Goal: Task Accomplishment & Management: Complete application form

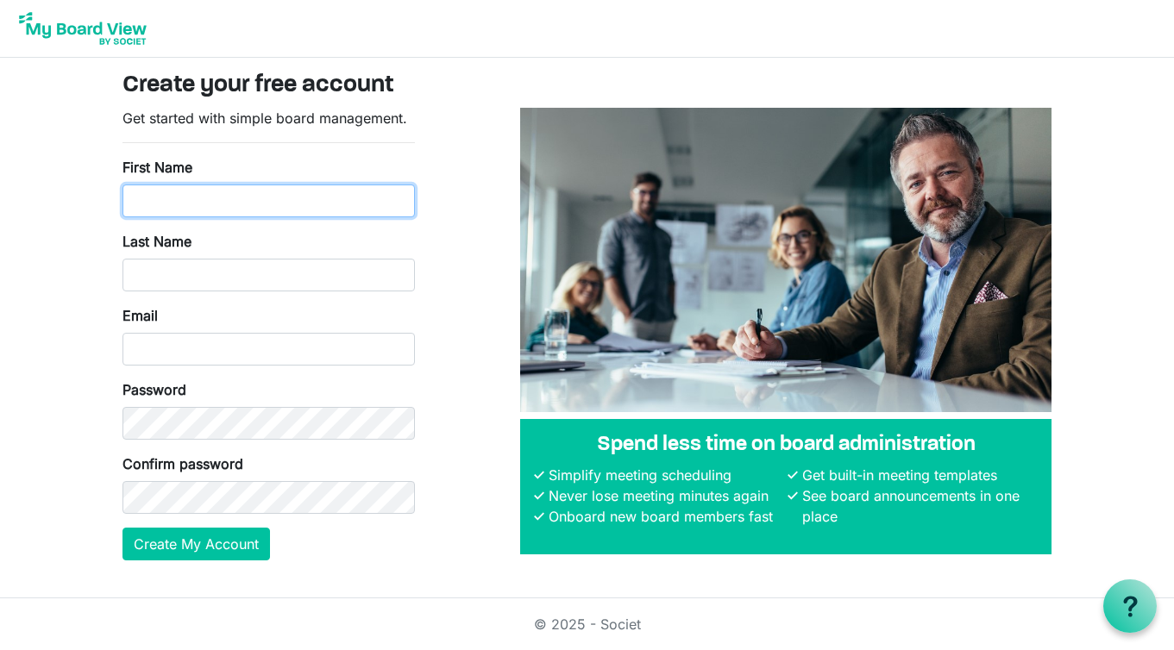
click at [330, 209] on input "First Name" at bounding box center [268, 201] width 292 height 33
type input "Nicole"
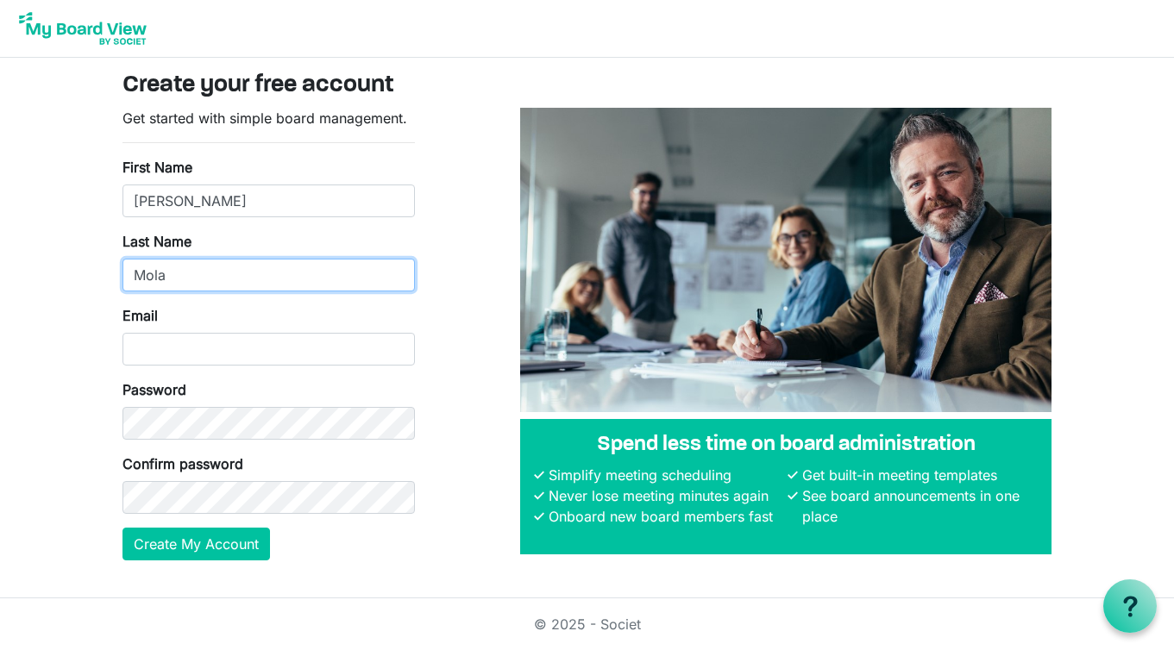
type input "Mola"
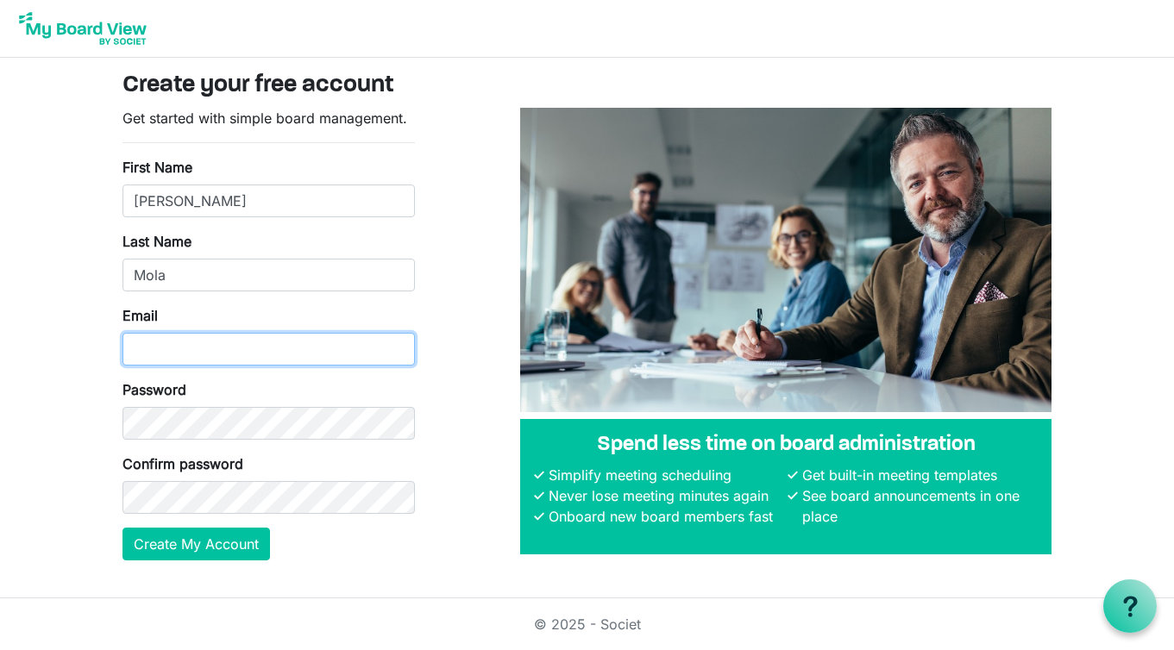
type input "a"
type input "pandc.ashdaleps@outlook.com"
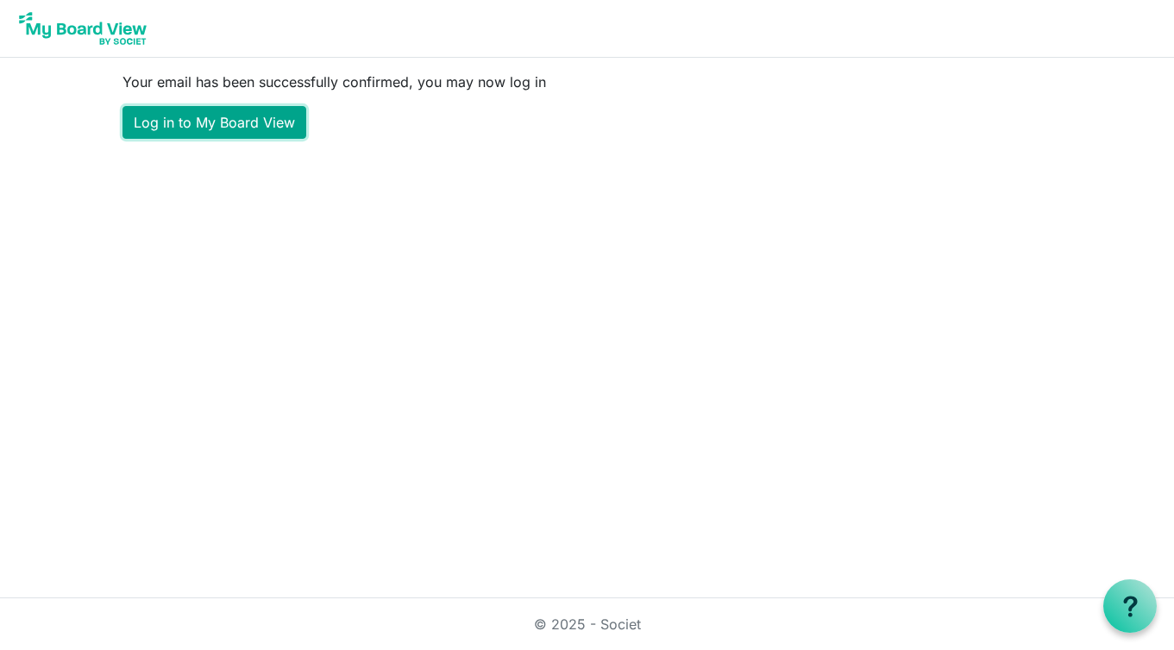
click at [255, 122] on link "Log in to My Board View" at bounding box center [214, 122] width 184 height 33
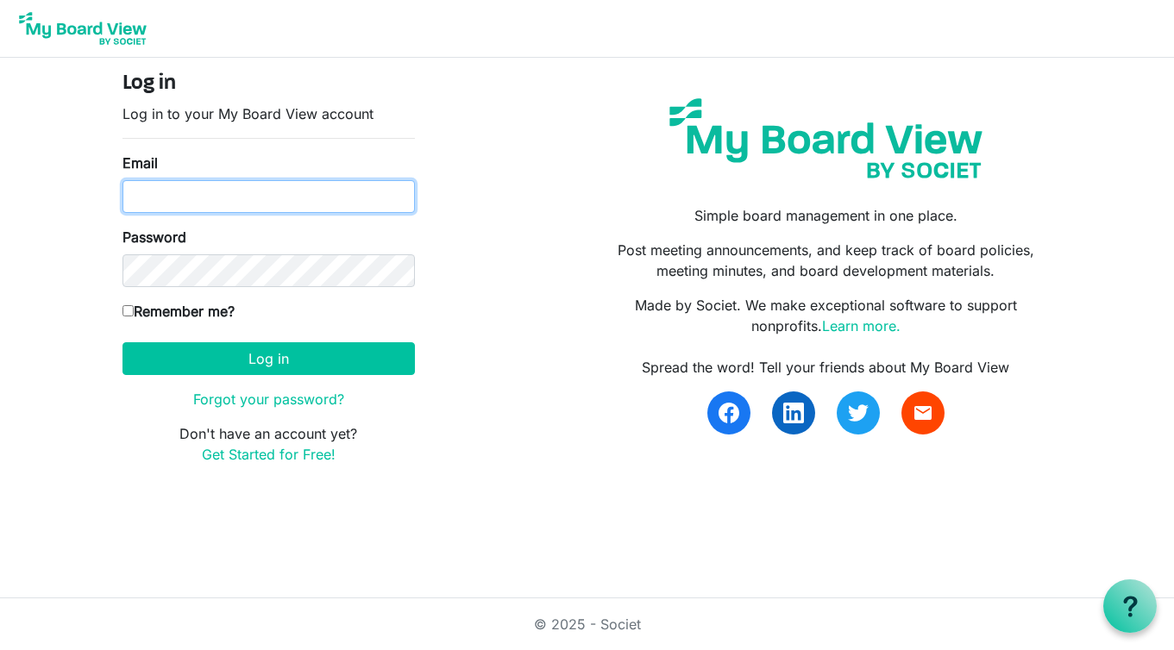
click at [337, 197] on input "Email" at bounding box center [268, 196] width 292 height 33
type input "[EMAIL_ADDRESS][DOMAIN_NAME]"
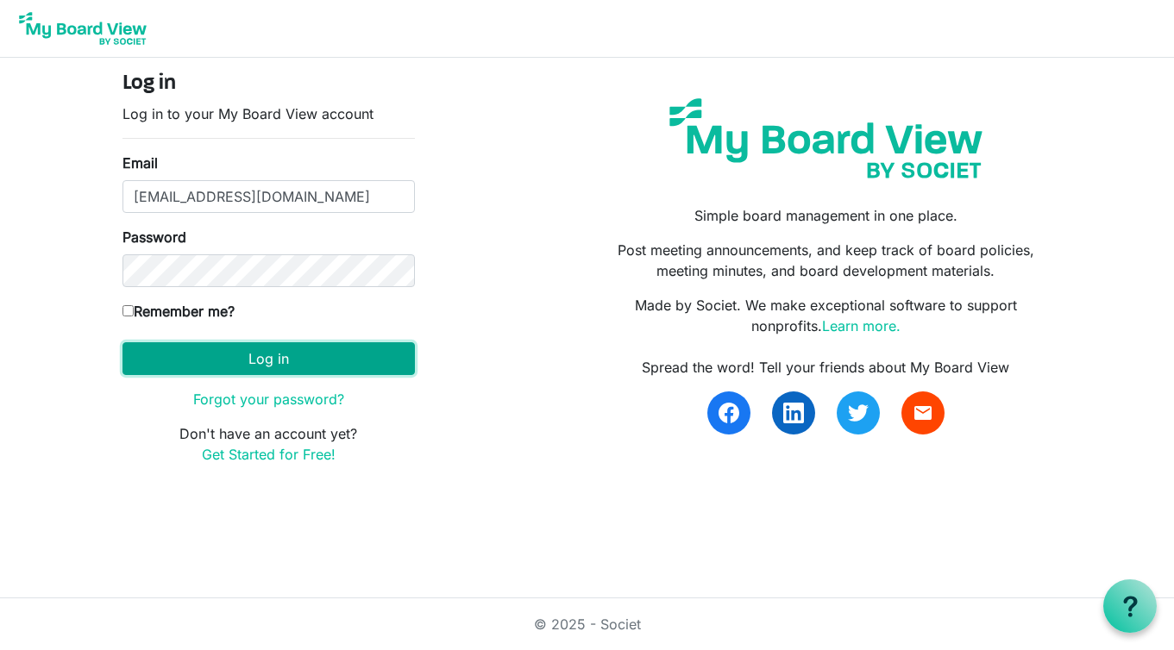
click at [256, 356] on button "Log in" at bounding box center [268, 358] width 292 height 33
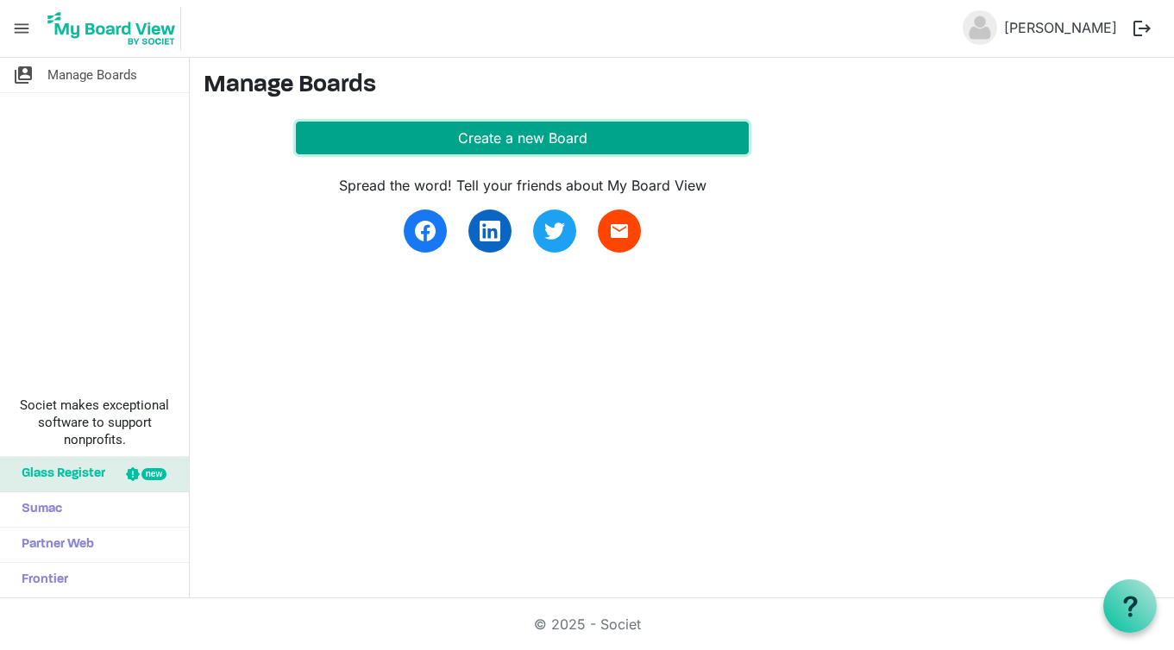
click at [522, 137] on button "Create a new Board" at bounding box center [522, 138] width 453 height 33
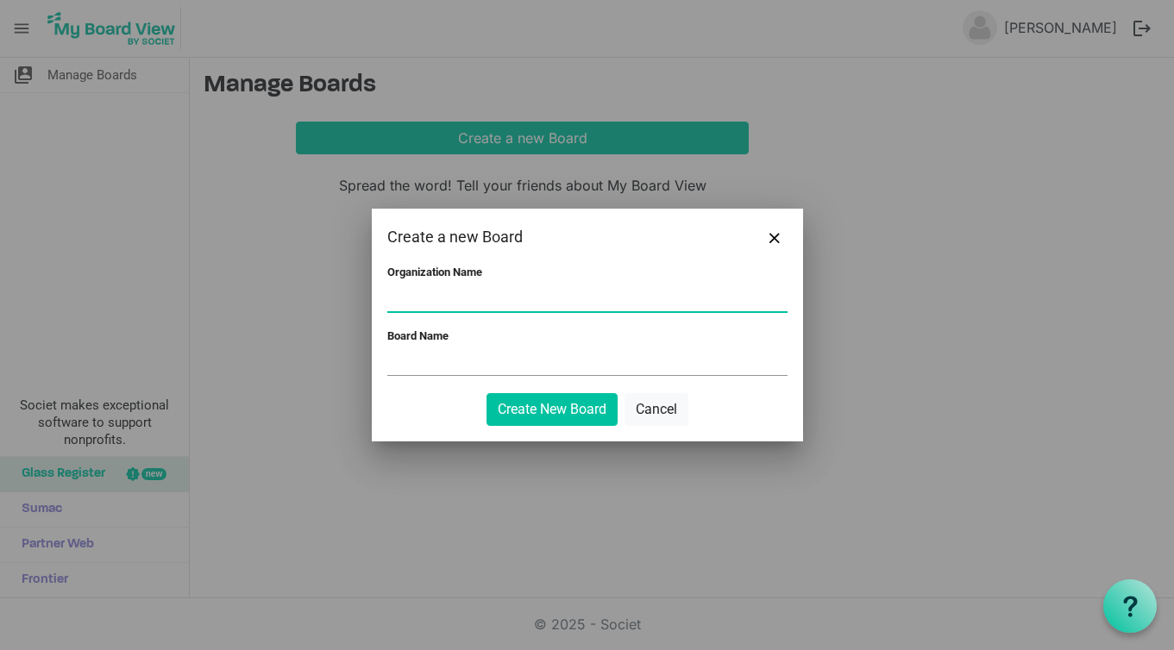
click at [517, 287] on input "Organization Name" at bounding box center [587, 298] width 400 height 26
type input "Ashdale Primary School"
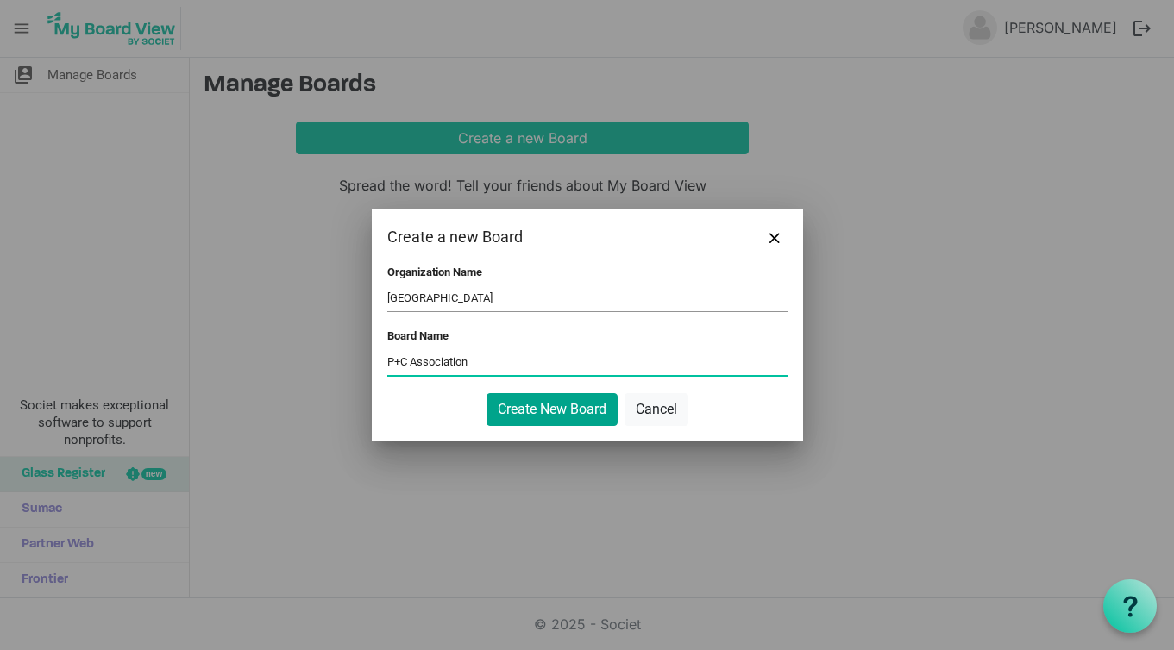
type input "P+C Association"
click at [573, 410] on button "Create New Board" at bounding box center [551, 409] width 131 height 33
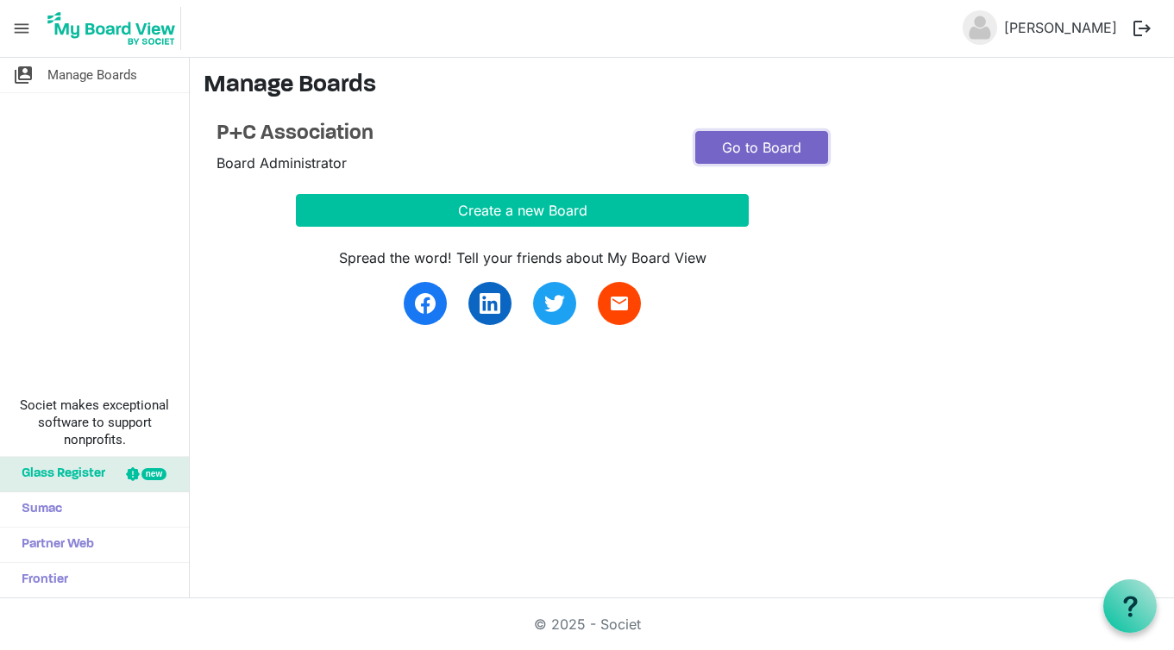
click at [779, 149] on link "Go to Board" at bounding box center [762, 147] width 134 height 33
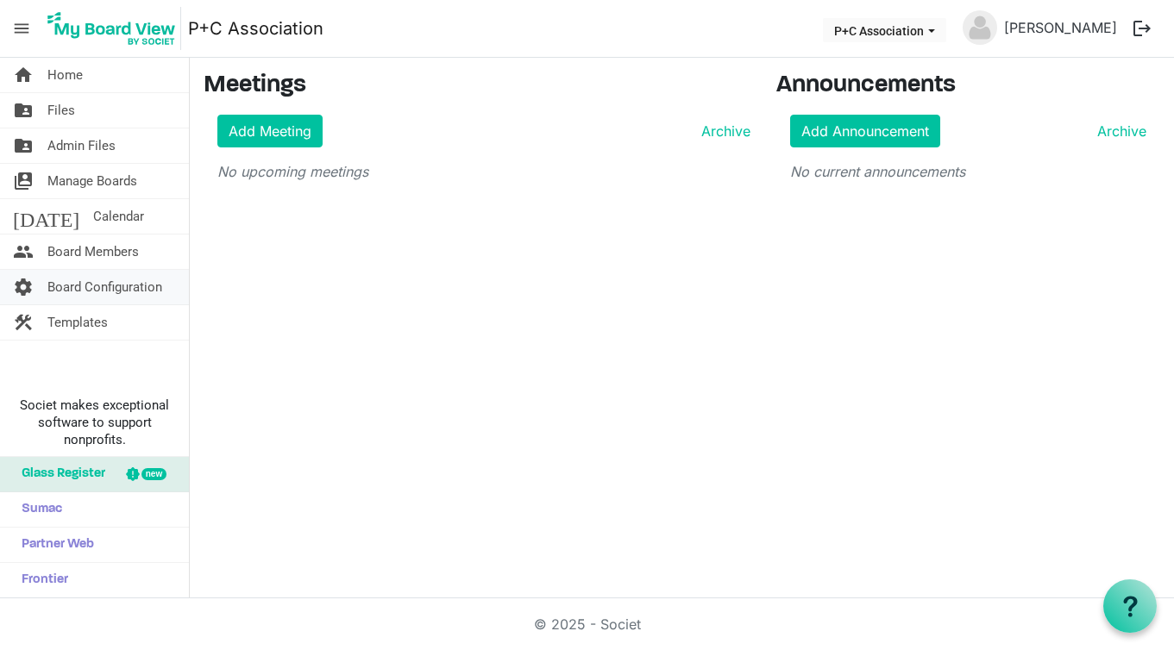
click at [135, 287] on span "Board Configuration" at bounding box center [104, 287] width 115 height 34
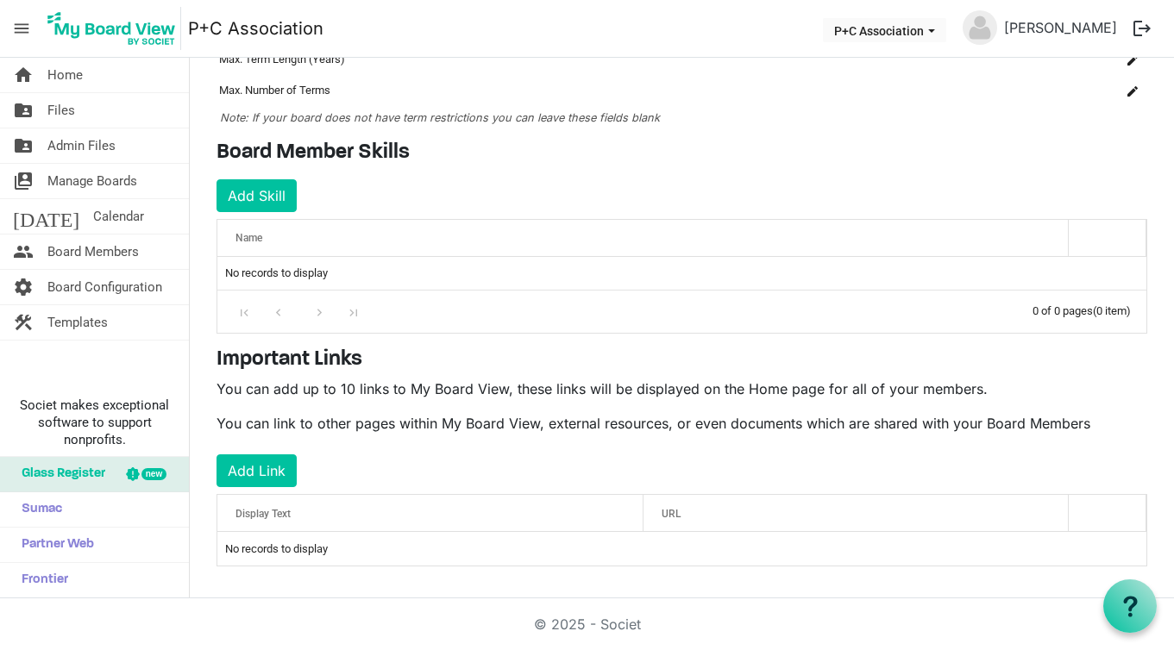
scroll to position [185, 0]
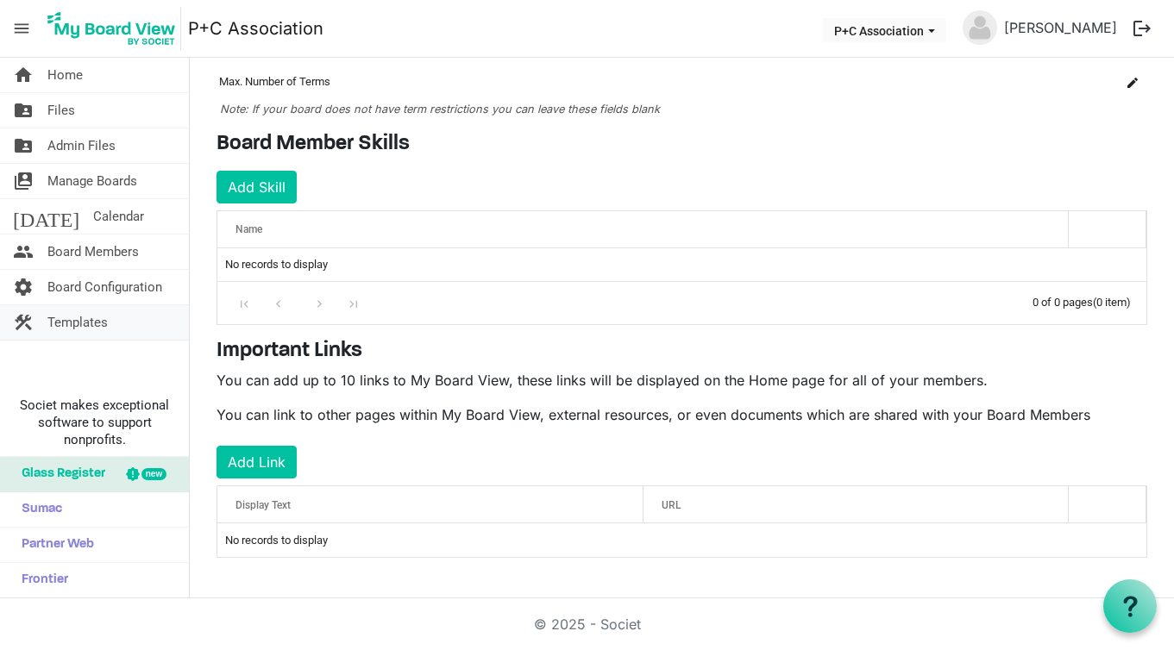
click at [76, 324] on span "Templates" at bounding box center [77, 322] width 60 height 34
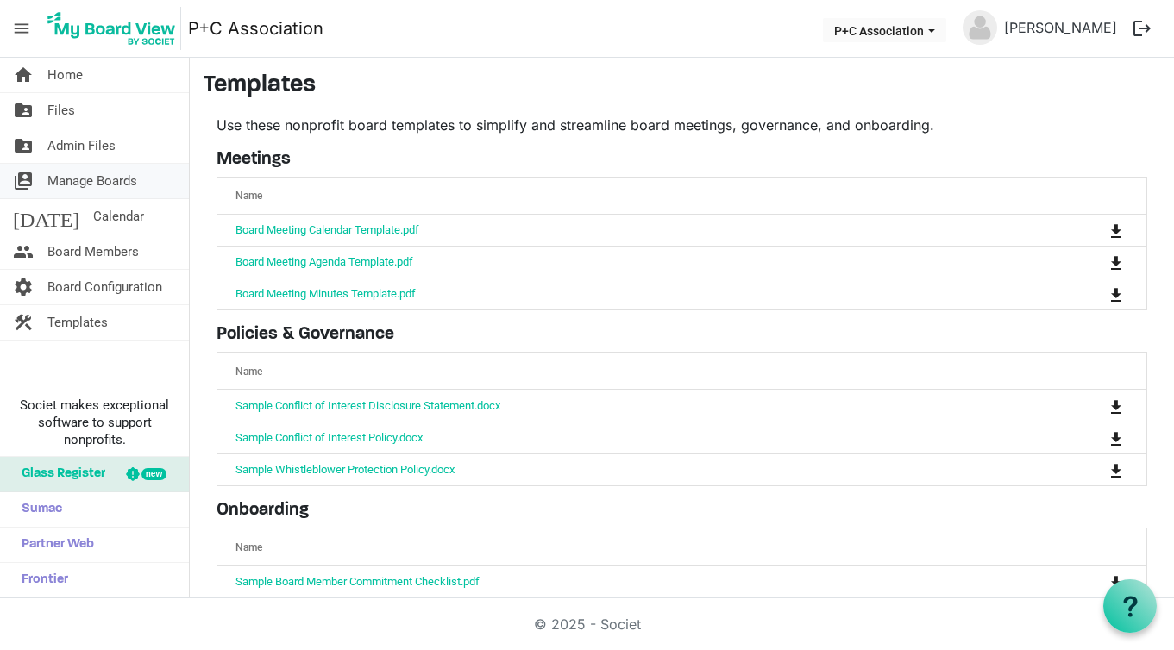
click at [93, 182] on span "Manage Boards" at bounding box center [92, 181] width 90 height 34
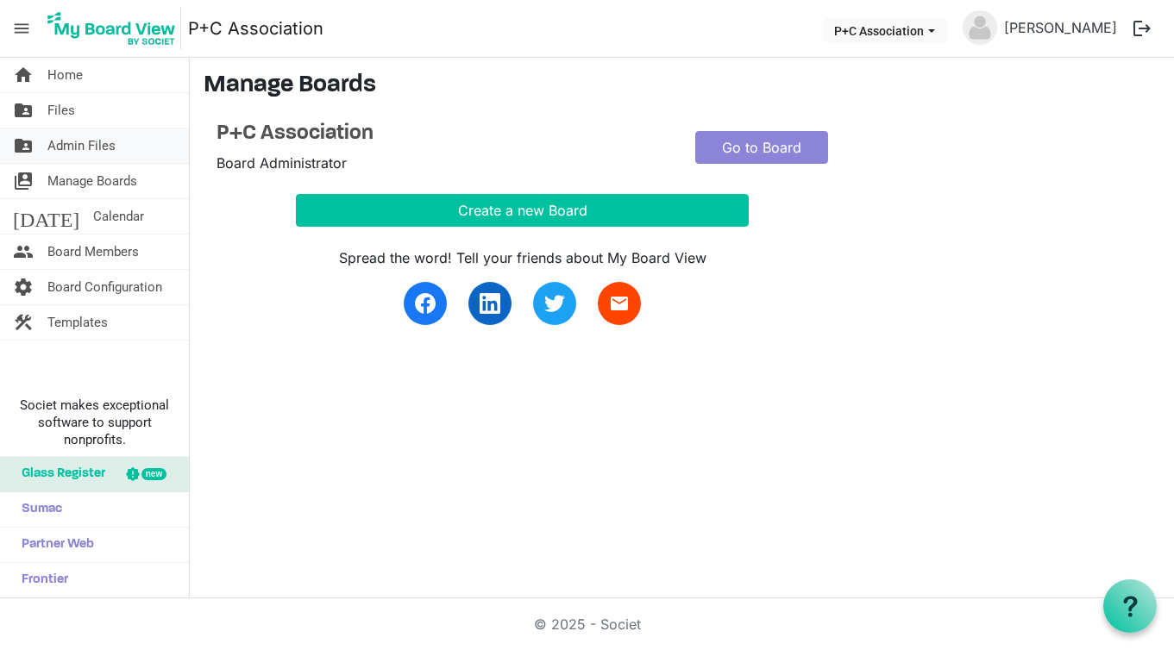
click at [95, 149] on span "Admin Files" at bounding box center [81, 145] width 68 height 34
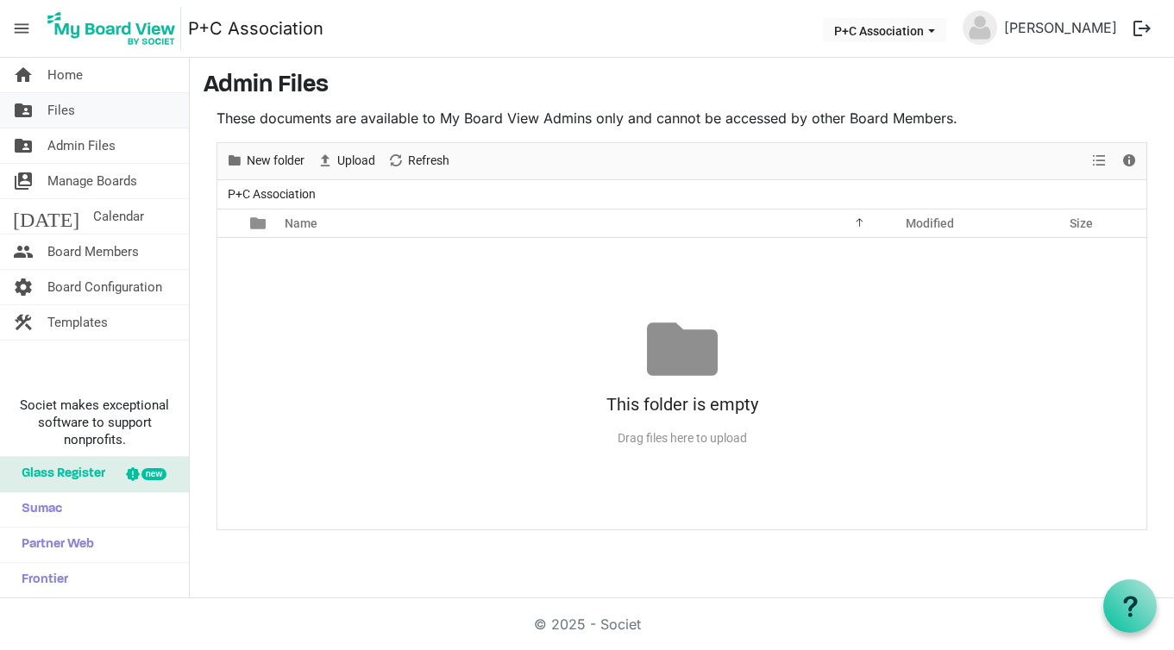
click at [66, 116] on span "Files" at bounding box center [61, 110] width 28 height 34
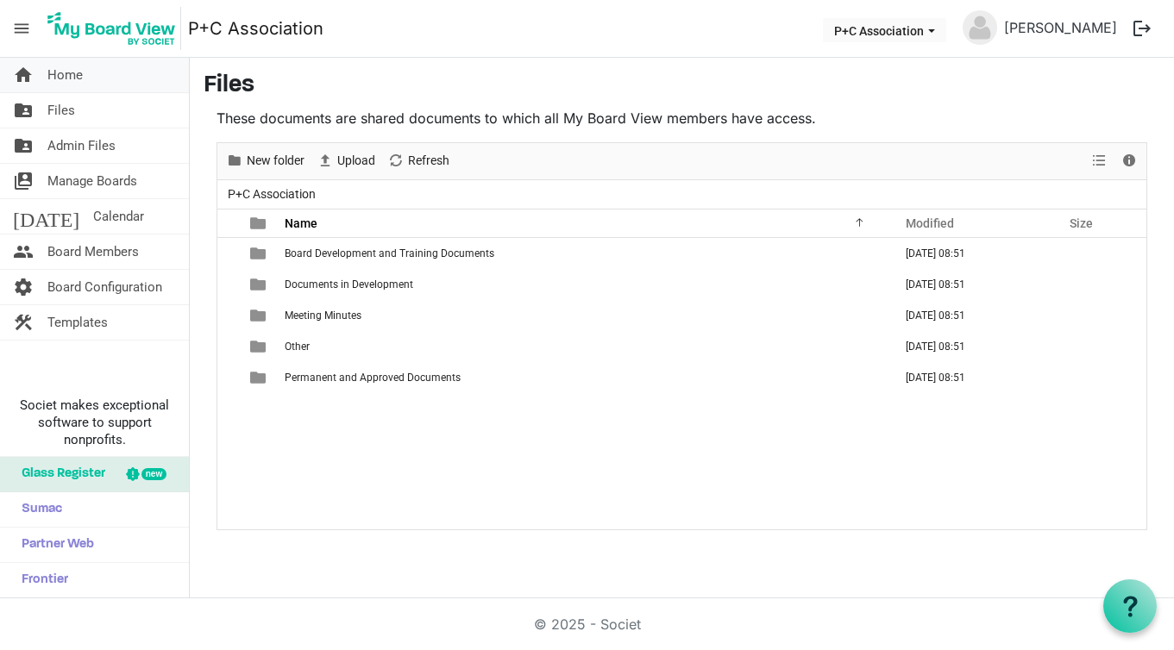
click at [72, 79] on span "Home" at bounding box center [64, 75] width 35 height 34
